Goal: Transaction & Acquisition: Purchase product/service

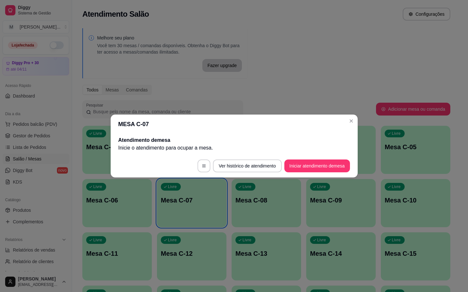
scroll to position [96, 0]
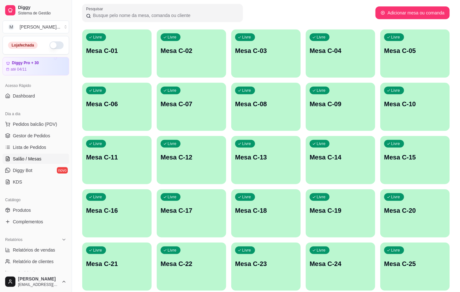
click at [116, 44] on div "Livre Mesa C-01" at bounding box center [116, 50] width 69 height 40
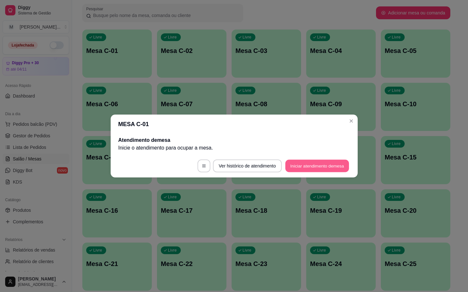
click at [298, 161] on button "Iniciar atendimento de mesa" at bounding box center [317, 166] width 64 height 13
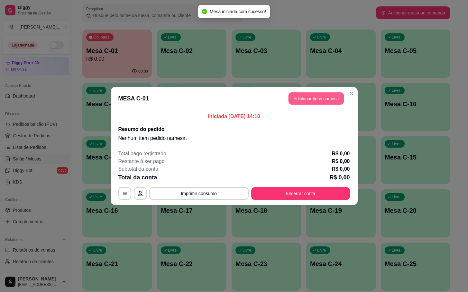
click at [304, 99] on button "Adicionar itens na mesa" at bounding box center [315, 99] width 55 height 13
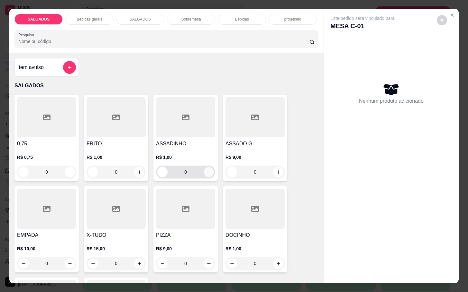
click at [210, 169] on div "0" at bounding box center [185, 172] width 59 height 13
drag, startPoint x: 211, startPoint y: 169, endPoint x: 217, endPoint y: 169, distance: 5.5
click at [217, 169] on div "0,75 R$ 0,75 0 FRITO R$ 1,00 0 ASSADINHO R$ 1,00 0 ASSADO G R$ 9,00 0 EMPADA R$…" at bounding box center [166, 230] width 304 height 270
click at [206, 171] on icon "increase-product-quantity" at bounding box center [208, 172] width 5 height 5
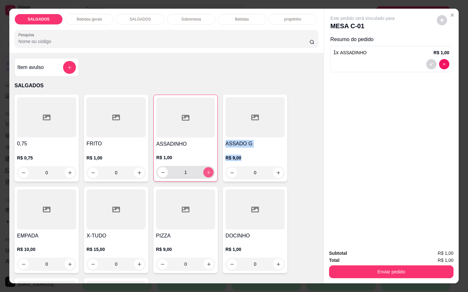
click at [206, 170] on icon "increase-product-quantity" at bounding box center [208, 172] width 5 height 5
click at [204, 170] on button "increase-product-quantity" at bounding box center [208, 173] width 10 height 10
click at [206, 170] on icon "increase-product-quantity" at bounding box center [208, 172] width 5 height 5
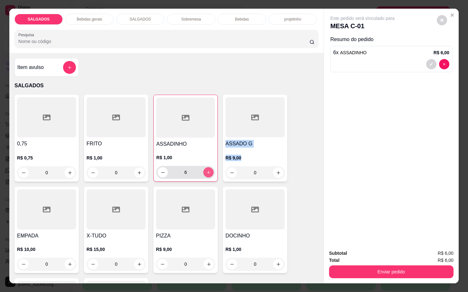
click at [207, 167] on button "increase-product-quantity" at bounding box center [208, 172] width 10 height 10
click at [211, 167] on div "7" at bounding box center [185, 172] width 58 height 13
click at [208, 169] on button "increase-product-quantity" at bounding box center [208, 172] width 10 height 10
click at [208, 169] on button "increase-product-quantity" at bounding box center [208, 173] width 10 height 10
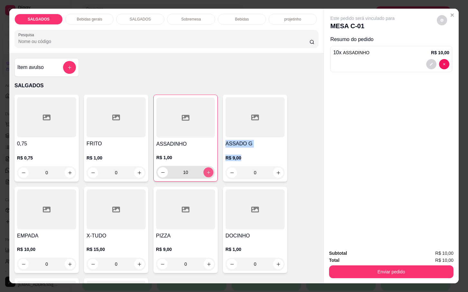
click at [207, 169] on button "increase-product-quantity" at bounding box center [208, 173] width 10 height 10
click at [207, 169] on button "increase-product-quantity" at bounding box center [208, 172] width 10 height 10
click at [207, 169] on button "increase-product-quantity" at bounding box center [208, 173] width 10 height 10
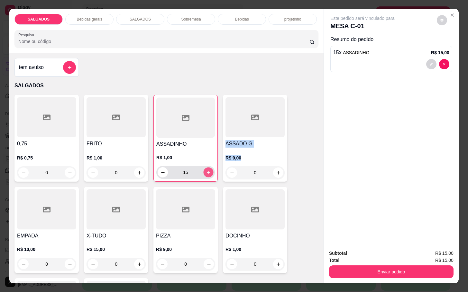
click at [207, 169] on button "increase-product-quantity" at bounding box center [208, 173] width 10 height 10
type input "16"
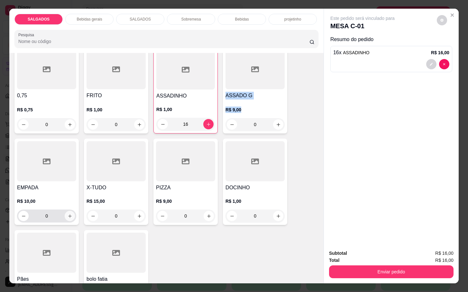
click at [70, 214] on button "increase-product-quantity" at bounding box center [70, 216] width 10 height 10
type input "1"
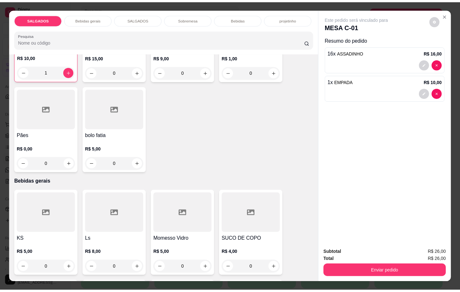
scroll to position [241, 0]
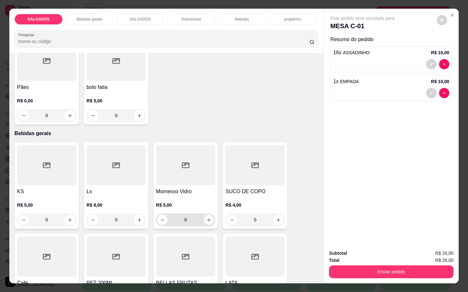
click at [206, 218] on icon "increase-product-quantity" at bounding box center [208, 220] width 5 height 5
type input "1"
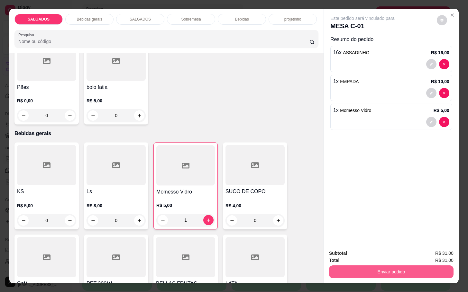
click at [391, 266] on button "Enviar pedido" at bounding box center [391, 272] width 124 height 13
click at [407, 266] on button "Enviar pedido" at bounding box center [391, 272] width 121 height 13
click at [436, 256] on button "Enviar pedido" at bounding box center [435, 253] width 36 height 12
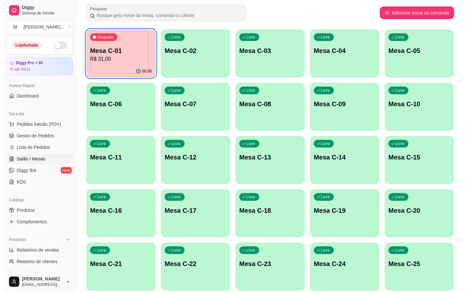
scroll to position [175, 0]
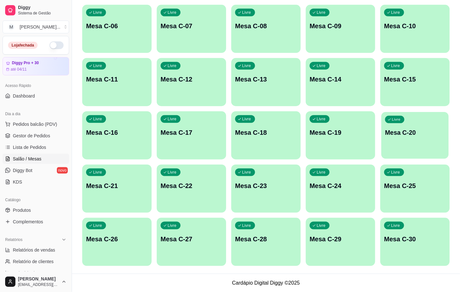
click at [408, 139] on div "Livre Mesa C-20" at bounding box center [415, 131] width 67 height 39
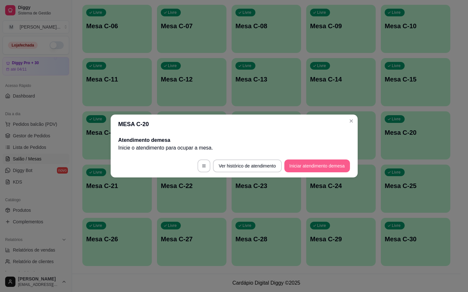
click at [329, 163] on button "Iniciar atendimento de mesa" at bounding box center [317, 166] width 66 height 13
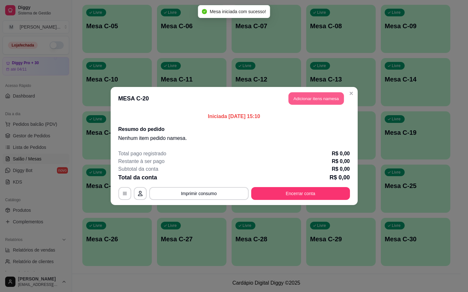
click at [317, 101] on button "Adicionar itens na mesa" at bounding box center [315, 99] width 55 height 13
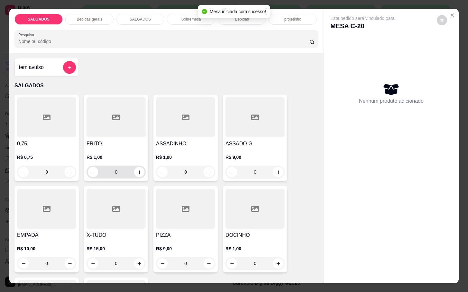
click at [125, 170] on input "0" at bounding box center [116, 172] width 36 height 13
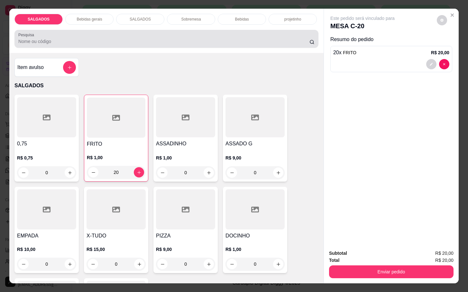
type input "20"
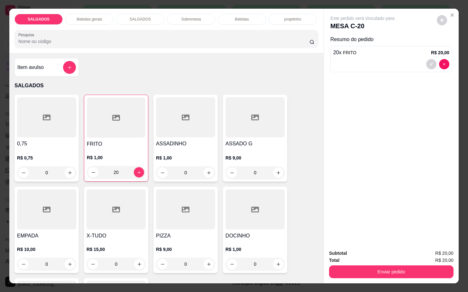
click at [72, 22] on div "SALGADOS Bebidas gerais SALGADOS Sobremesa Bebidas projetinho Pesquisa" at bounding box center [166, 31] width 314 height 44
click at [84, 19] on div "Bebidas gerais" at bounding box center [89, 19] width 48 height 11
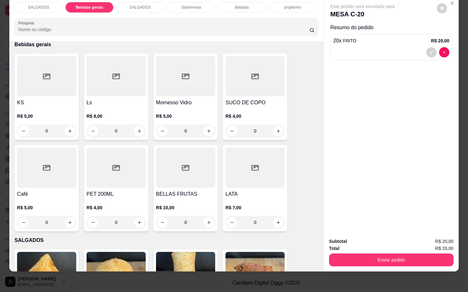
click at [54, 175] on div at bounding box center [46, 168] width 59 height 40
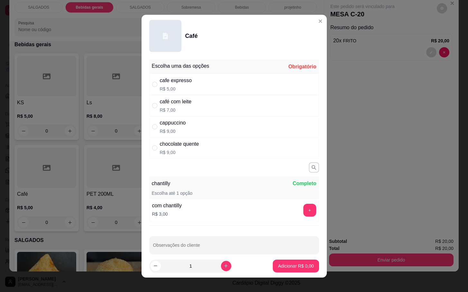
drag, startPoint x: 212, startPoint y: 83, endPoint x: 216, endPoint y: 86, distance: 4.4
click at [213, 84] on div "cafe expresso R$ 5,00" at bounding box center [234, 84] width 170 height 21
click at [206, 115] on div "café com leite R$ 7,00" at bounding box center [234, 105] width 170 height 21
radio input "false"
radio input "true"
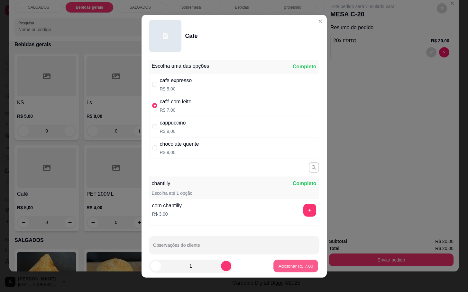
click at [293, 260] on button "Adicionar R$ 7,00" at bounding box center [295, 266] width 45 height 13
type input "1"
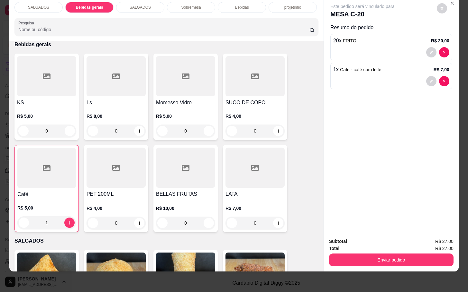
drag, startPoint x: 350, startPoint y: 237, endPoint x: 347, endPoint y: 251, distance: 14.5
click at [348, 240] on div "Subtotal R$ 27,00 Total R$ 27,00 Enviar pedido" at bounding box center [391, 252] width 124 height 29
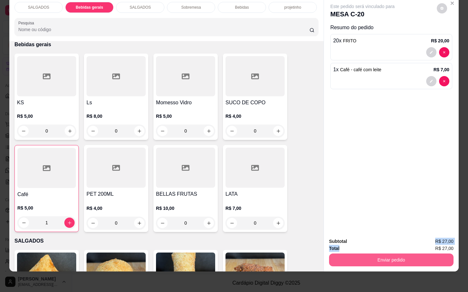
click at [346, 254] on button "Enviar pedido" at bounding box center [391, 260] width 124 height 13
click at [435, 236] on button "Enviar pedido" at bounding box center [435, 237] width 36 height 12
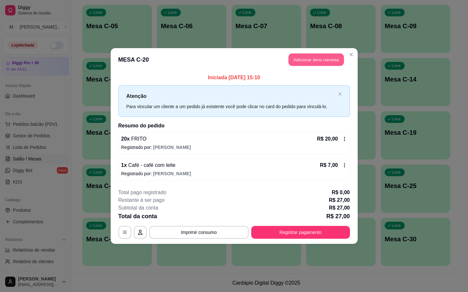
click at [317, 55] on button "Adicionar itens na mesa" at bounding box center [315, 60] width 55 height 13
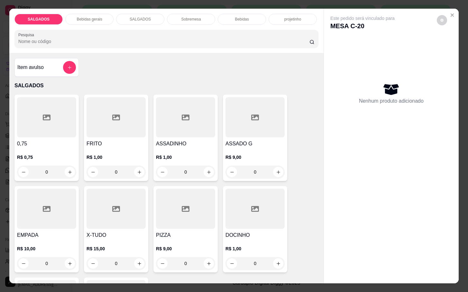
click at [127, 127] on div at bounding box center [115, 117] width 59 height 40
click at [99, 14] on div "Bebidas gerais" at bounding box center [89, 19] width 48 height 11
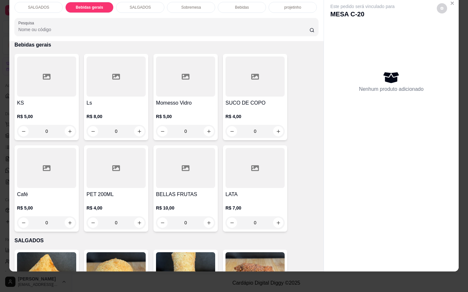
drag, startPoint x: 144, startPoint y: 3, endPoint x: 140, endPoint y: 3, distance: 4.2
click at [140, 3] on div "SALGADOS Bebidas gerais SALGADOS Sobremesa Bebidas projetinho Pesquisa Item avu…" at bounding box center [234, 146] width 468 height 292
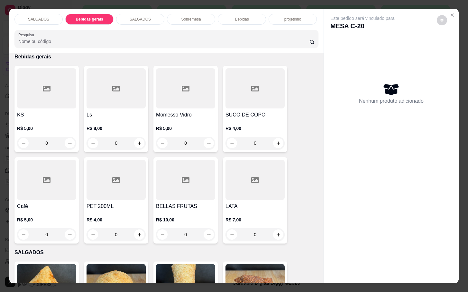
click at [232, 17] on div "Bebidas" at bounding box center [242, 19] width 48 height 11
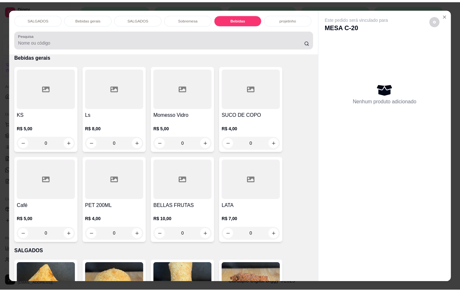
scroll to position [15, 0]
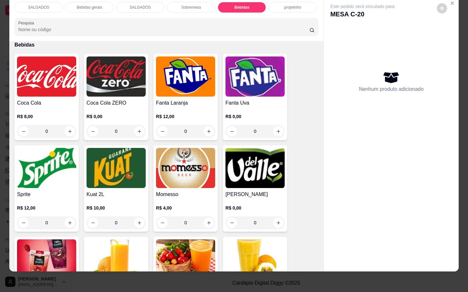
drag, startPoint x: 177, startPoint y: 186, endPoint x: 173, endPoint y: 187, distance: 3.9
click at [173, 191] on h4 "Momesso" at bounding box center [185, 195] width 59 height 8
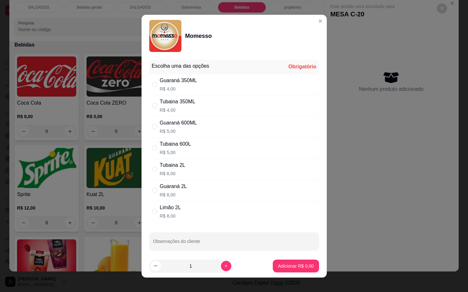
click at [197, 113] on div "Tubaina 350ML R$ 4,00" at bounding box center [234, 105] width 170 height 21
radio input "true"
click at [299, 267] on p "Adicionar R$ 4,00" at bounding box center [296, 266] width 36 height 6
type input "1"
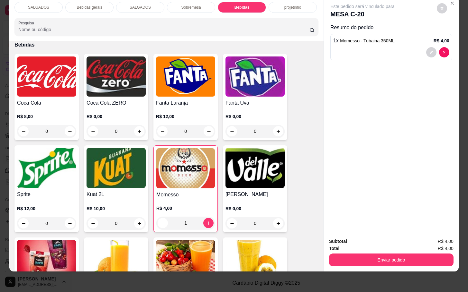
drag, startPoint x: 394, startPoint y: 264, endPoint x: 402, endPoint y: 256, distance: 10.7
click at [394, 262] on div "Subtotal R$ 4,00 Total R$ 4,00 Enviar pedido" at bounding box center [391, 252] width 135 height 39
click at [405, 255] on button "Enviar pedido" at bounding box center [391, 260] width 121 height 13
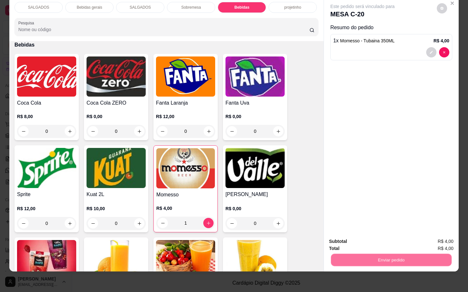
click at [437, 241] on button "Enviar pedido" at bounding box center [435, 237] width 36 height 12
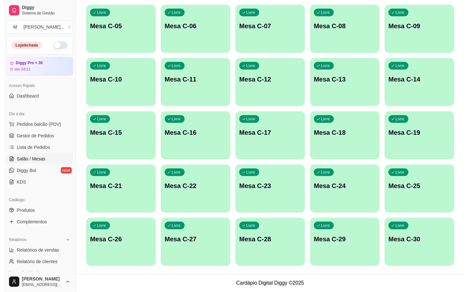
scroll to position [126, 0]
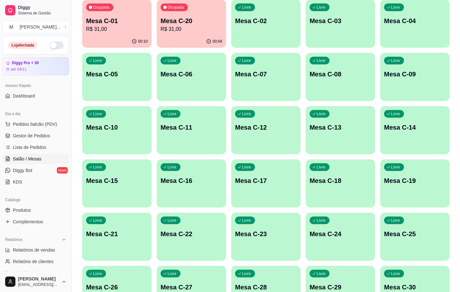
click at [118, 22] on p "Mesa C-01" at bounding box center [117, 20] width 62 height 9
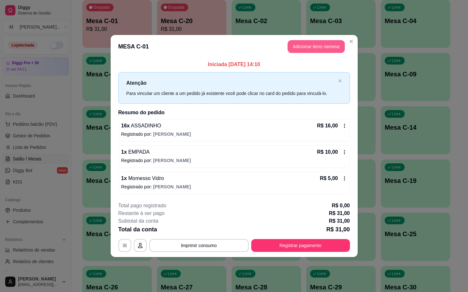
click at [310, 49] on button "Adicionar itens na mesa" at bounding box center [315, 46] width 57 height 13
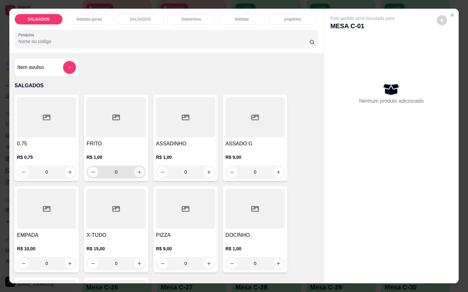
click at [135, 173] on button "increase-product-quantity" at bounding box center [139, 172] width 10 height 10
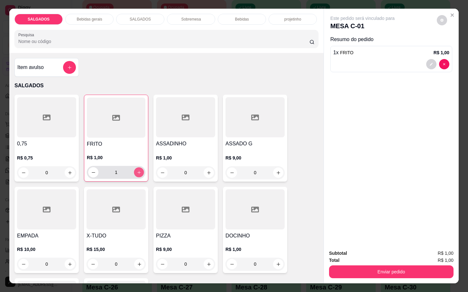
click at [137, 170] on icon "increase-product-quantity" at bounding box center [139, 172] width 5 height 5
click at [138, 162] on div "R$ 1,00 2" at bounding box center [116, 167] width 58 height 24
click at [137, 171] on icon "increase-product-quantity" at bounding box center [139, 172] width 5 height 5
click at [136, 167] on button "increase-product-quantity" at bounding box center [139, 172] width 10 height 10
type input "4"
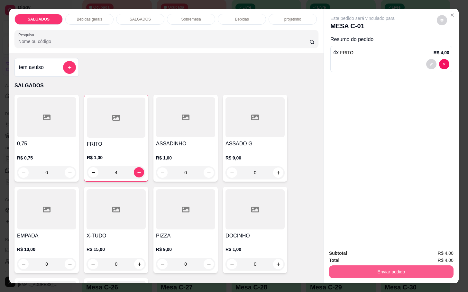
click at [351, 274] on button "Enviar pedido" at bounding box center [391, 272] width 124 height 13
click at [427, 249] on button "Enviar pedido" at bounding box center [435, 253] width 36 height 12
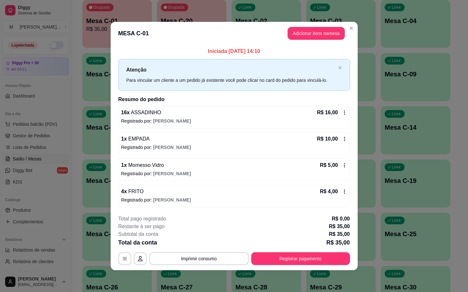
drag, startPoint x: 330, startPoint y: 269, endPoint x: 329, endPoint y: 263, distance: 6.2
click at [331, 269] on footer "**********" at bounding box center [234, 240] width 247 height 60
click at [333, 265] on button "Registrar pagamento" at bounding box center [300, 259] width 99 height 13
click at [271, 118] on div "Débito" at bounding box center [277, 122] width 16 height 8
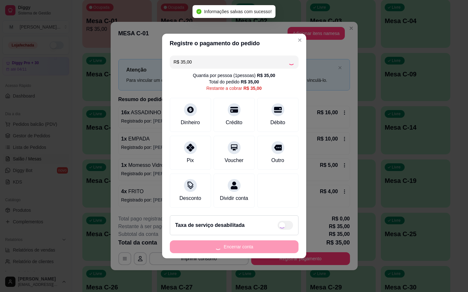
type input "R$ 0,00"
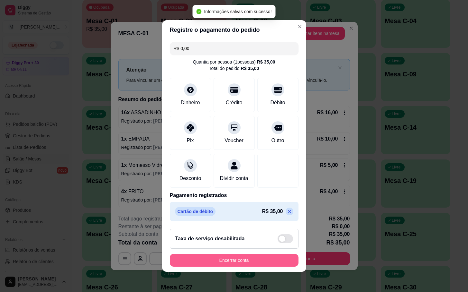
click at [255, 266] on button "Encerrar conta" at bounding box center [234, 260] width 129 height 13
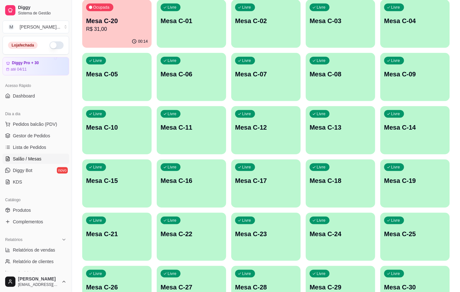
click at [76, 22] on div "Melhore seu plano Você tem 30 mesas / comandas disponíveis. Obtenha o Diggy Bot…" at bounding box center [266, 110] width 388 height 424
click at [110, 28] on p "R$ 31,00" at bounding box center [117, 29] width 62 height 8
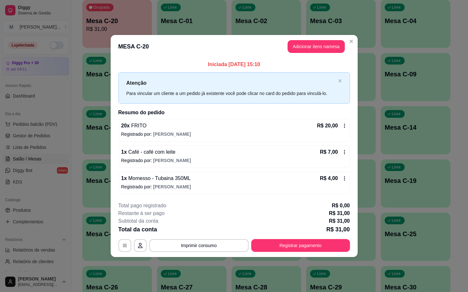
drag, startPoint x: 260, startPoint y: 223, endPoint x: 270, endPoint y: 225, distance: 9.8
click at [262, 223] on div "Subtotal da conta R$ 31,00" at bounding box center [233, 222] width 231 height 8
click at [275, 244] on div "**********" at bounding box center [233, 227] width 231 height 50
click at [278, 252] on button "Registrar pagamento" at bounding box center [300, 245] width 96 height 13
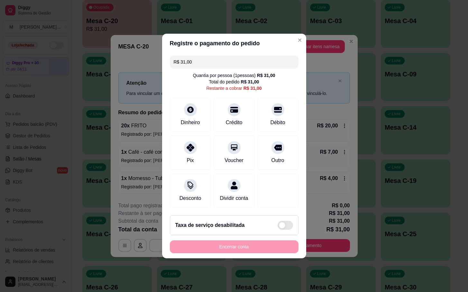
click at [251, 98] on div "Dinheiro Crédito Débito" at bounding box center [234, 115] width 129 height 34
click at [265, 103] on div "Débito" at bounding box center [277, 114] width 45 height 38
type input "R$ 0,00"
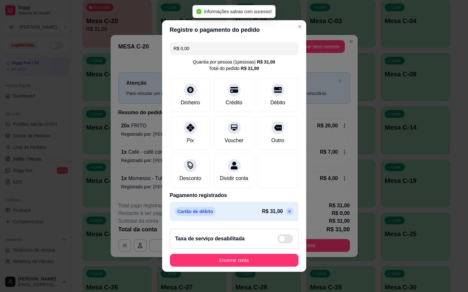
click at [274, 264] on button "Encerrar conta" at bounding box center [234, 260] width 129 height 13
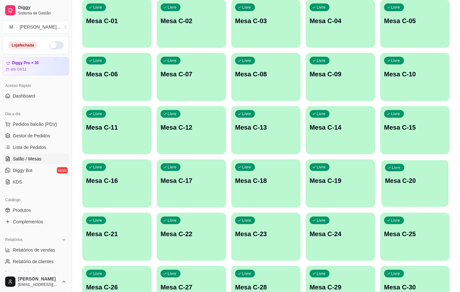
click at [430, 195] on div "Livre Mesa C-20" at bounding box center [415, 179] width 67 height 39
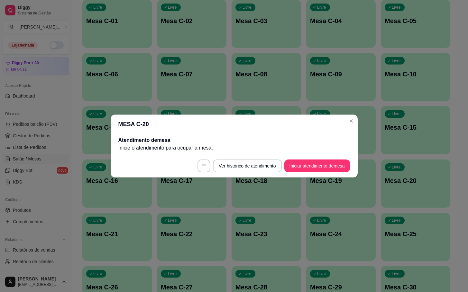
click at [350, 171] on footer "Ver histórico de atendimento Iniciar atendimento de mesa" at bounding box center [234, 166] width 247 height 23
click at [338, 164] on button "Iniciar atendimento de mesa" at bounding box center [317, 166] width 64 height 13
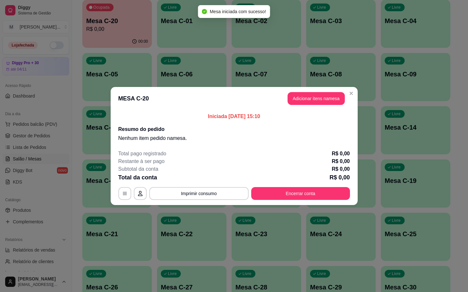
click at [310, 94] on button "Adicionar itens na mesa" at bounding box center [315, 98] width 57 height 13
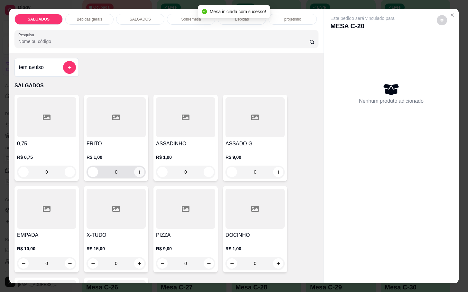
click at [137, 171] on icon "increase-product-quantity" at bounding box center [139, 172] width 5 height 5
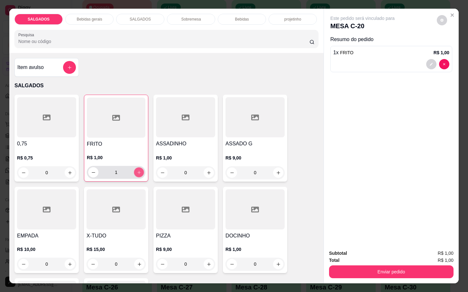
click at [137, 171] on icon "increase-product-quantity" at bounding box center [139, 172] width 5 height 5
click at [139, 170] on button "increase-product-quantity" at bounding box center [139, 173] width 10 height 10
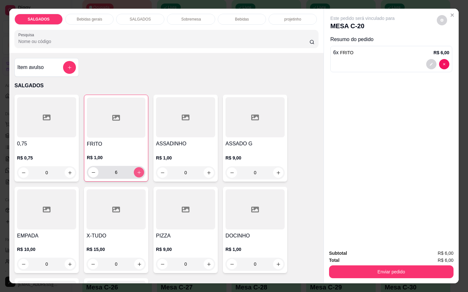
click at [139, 170] on button "increase-product-quantity" at bounding box center [139, 172] width 10 height 10
type input "7"
click at [83, 17] on p "Bebidas gerais" at bounding box center [88, 19] width 25 height 5
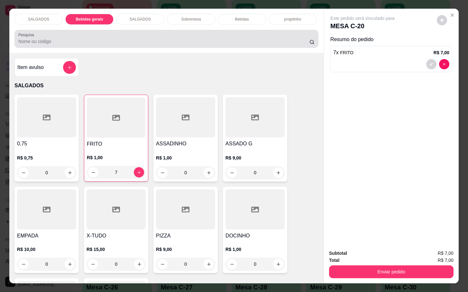
scroll to position [15, 0]
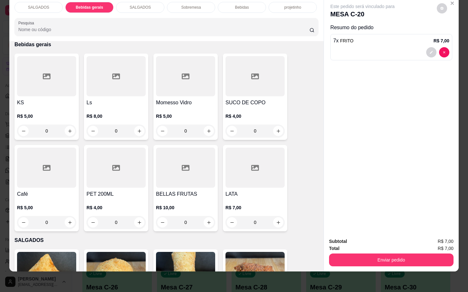
click at [60, 167] on div at bounding box center [46, 168] width 59 height 40
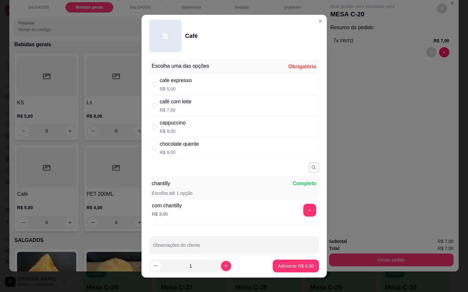
click at [168, 84] on div "cafe expresso" at bounding box center [176, 81] width 32 height 8
radio input "true"
click at [295, 265] on p "Adicionar R$ 5,00" at bounding box center [296, 266] width 36 height 6
type input "1"
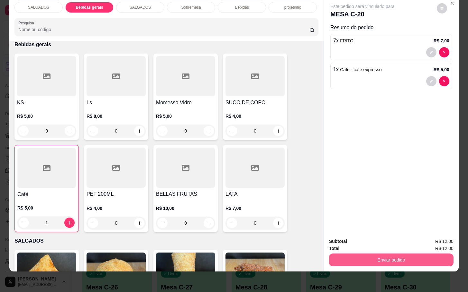
click at [434, 254] on button "Enviar pedido" at bounding box center [391, 260] width 124 height 13
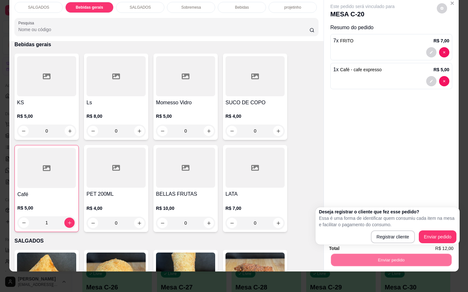
click at [449, 245] on div "Deseja registrar o cliente que fez esse pedido? Essa é uma forma de identificar…" at bounding box center [387, 226] width 144 height 37
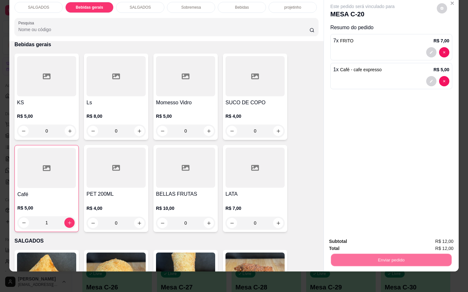
click at [445, 237] on button "Enviar pedido" at bounding box center [435, 237] width 36 height 12
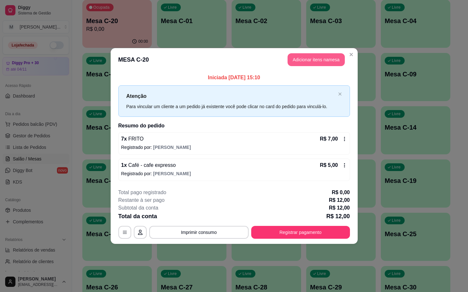
click at [322, 54] on button "Adicionar itens na mesa" at bounding box center [315, 59] width 57 height 13
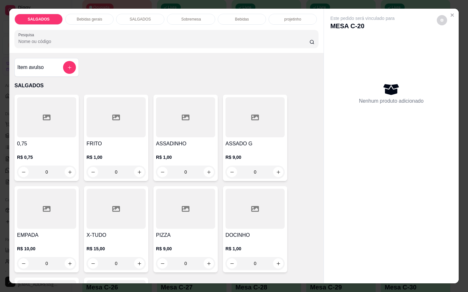
click at [246, 232] on h4 "DOCINHO" at bounding box center [254, 236] width 59 height 8
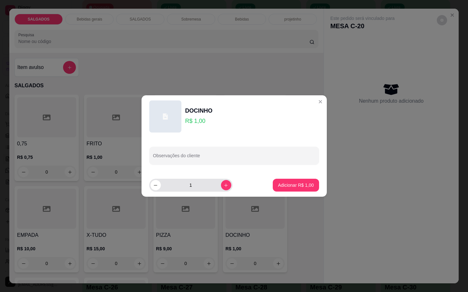
click at [202, 190] on input "1" at bounding box center [191, 185] width 60 height 13
type input "10"
click at [314, 189] on div "DOCINHO R$ 1,00 Observações do cliente 10 Adicionar R$ 10,00" at bounding box center [234, 146] width 468 height 292
click at [292, 190] on button "Adicionar R$ 10,00" at bounding box center [294, 185] width 47 height 13
type input "10"
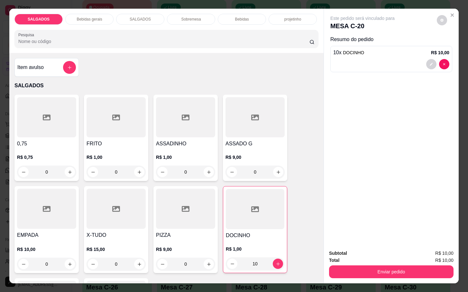
drag, startPoint x: 372, startPoint y: 276, endPoint x: 372, endPoint y: 272, distance: 4.2
click at [369, 277] on div "Subtotal R$ 10,00 Total R$ 10,00 Enviar pedido" at bounding box center [391, 264] width 135 height 39
click at [371, 272] on button "Enviar pedido" at bounding box center [391, 272] width 124 height 13
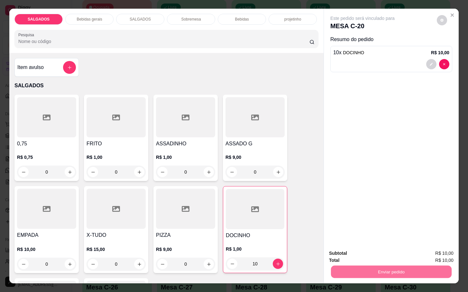
click at [449, 249] on button "Enviar pedido" at bounding box center [435, 253] width 35 height 12
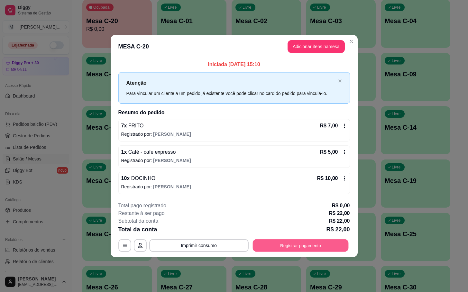
click at [338, 248] on button "Registrar pagamento" at bounding box center [300, 245] width 96 height 13
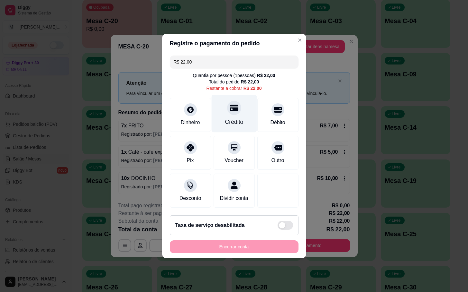
click at [223, 99] on div "Crédito" at bounding box center [233, 114] width 45 height 38
type input "R$ 0,00"
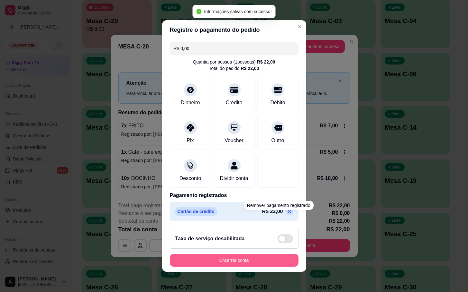
click at [275, 267] on button "Encerrar conta" at bounding box center [234, 260] width 129 height 13
